Goal: Connect with others: Connect with others

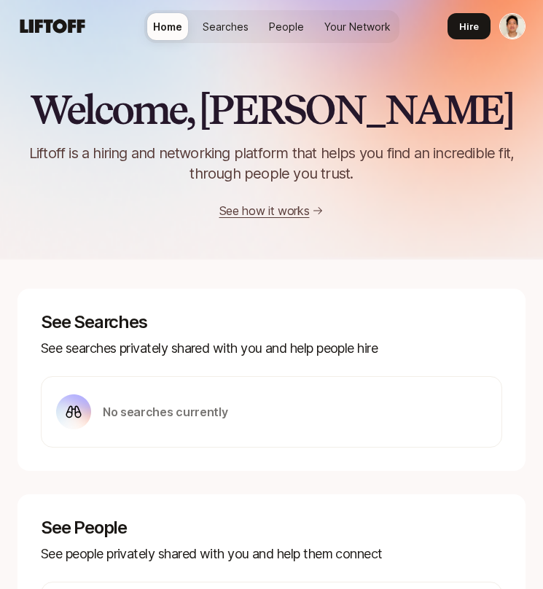
click at [346, 34] on link "Your Network" at bounding box center [358, 26] width 78 height 27
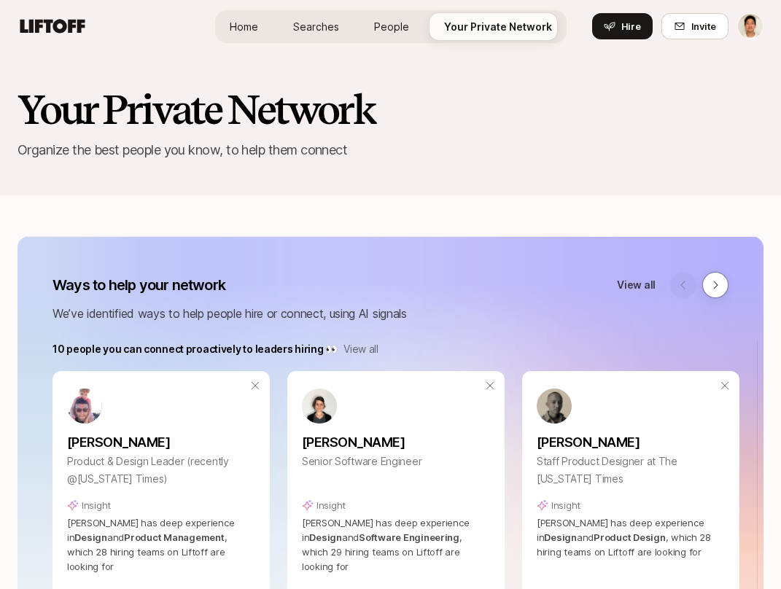
click at [373, 41] on div "Home Searches People Your Private Network Hire" at bounding box center [390, 26] width 351 height 33
click at [381, 25] on span "People" at bounding box center [391, 26] width 35 height 15
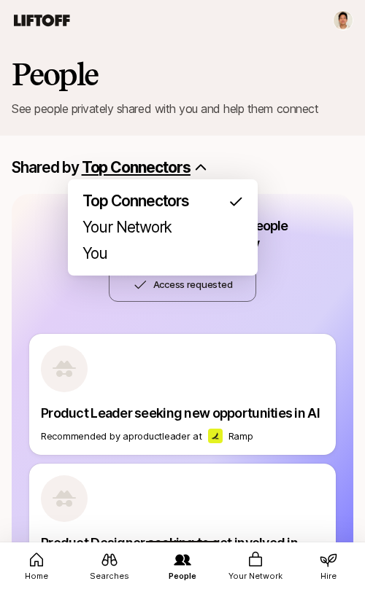
click at [125, 158] on html "Home Searches People Your Network Hire Home Searches People Your Network Hire H…" at bounding box center [182, 294] width 365 height 589
click at [141, 165] on html "Home Searches People Your Network Hire Home Searches People Your Network Hire H…" at bounding box center [182, 294] width 365 height 589
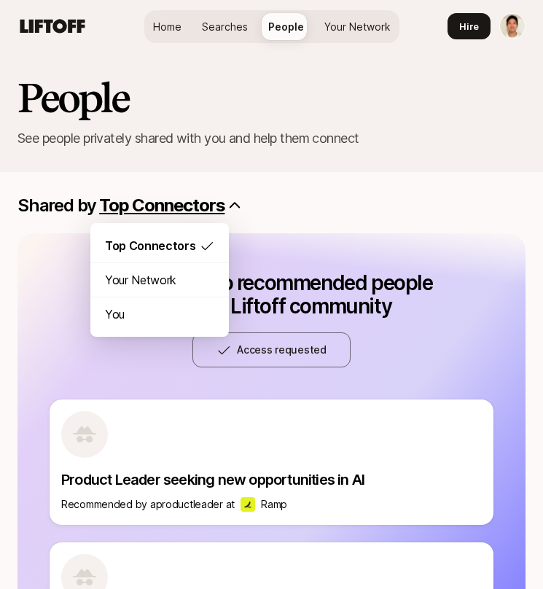
click at [185, 207] on html "Home Searches People Your Network Hire Home Searches People Your Network Hire H…" at bounding box center [271, 294] width 543 height 589
click at [279, 115] on html "Home Searches People Your Network Hire Home Searches People Your Network Hire H…" at bounding box center [271, 294] width 543 height 589
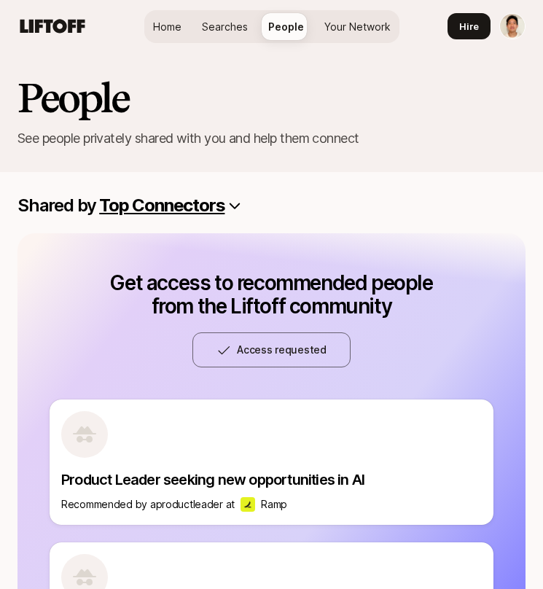
click at [351, 25] on span "Your Network" at bounding box center [357, 26] width 66 height 15
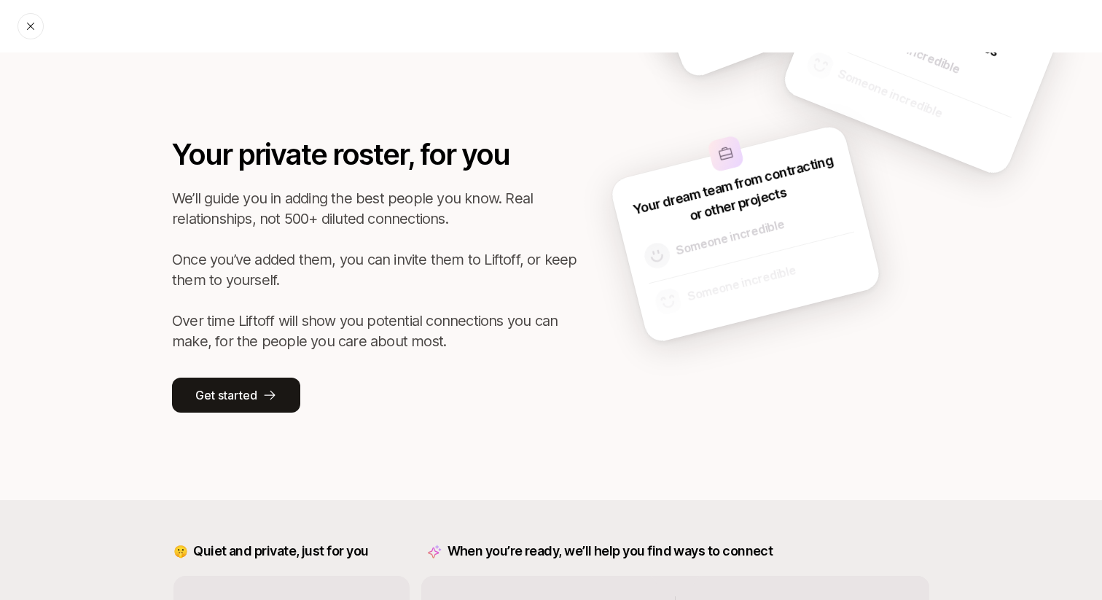
scroll to position [17, 0]
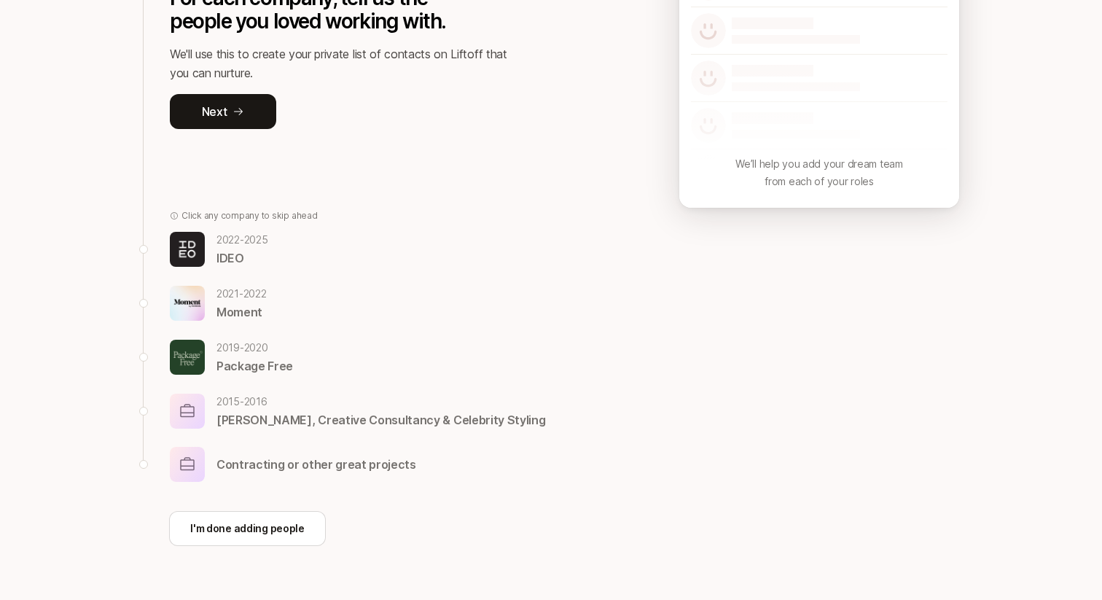
scroll to position [261, 0]
